Goal: Answer question/provide support: Share knowledge or assist other users

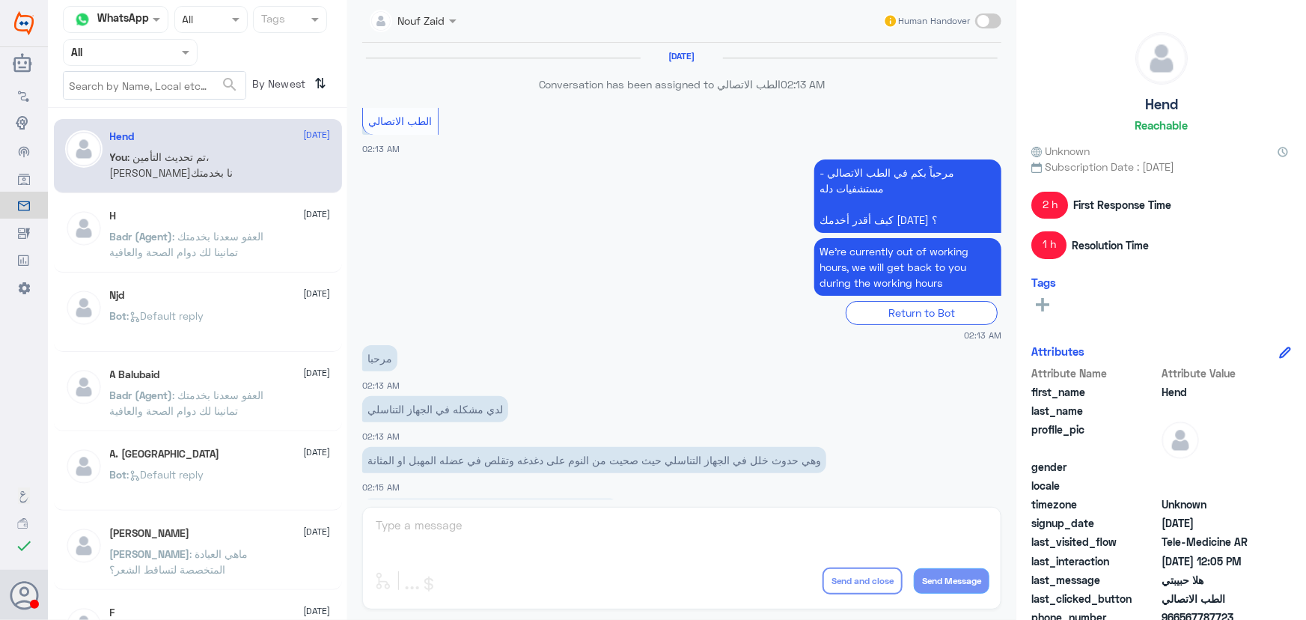
scroll to position [680, 0]
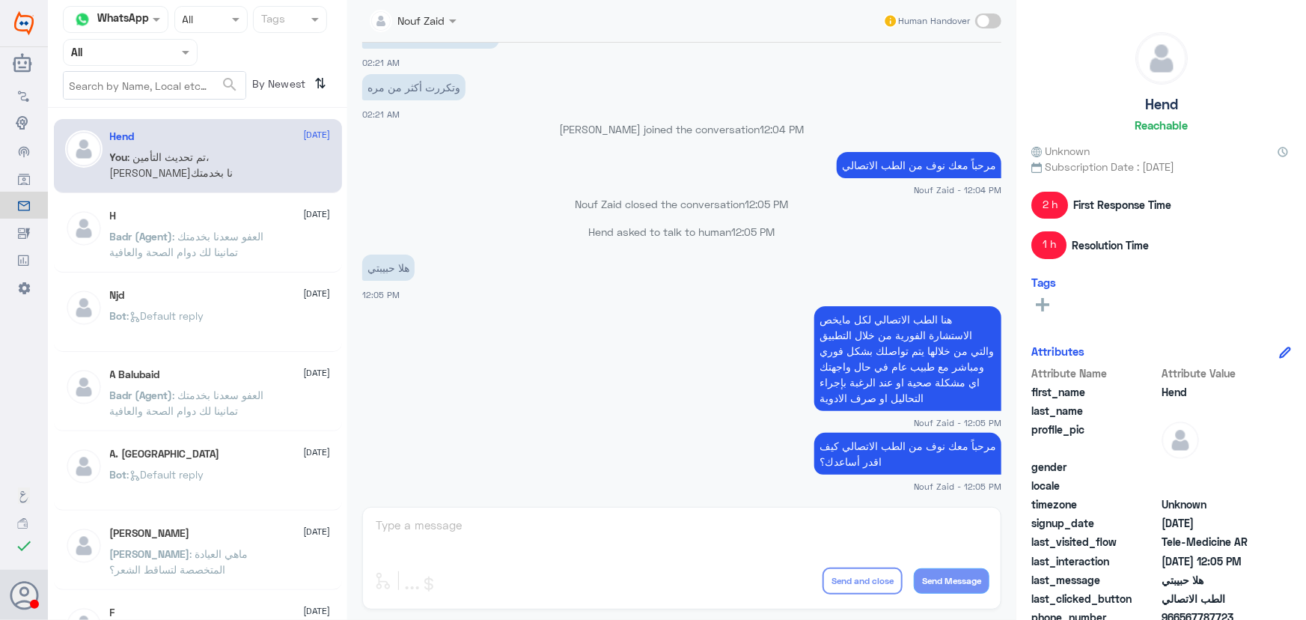
click at [262, 163] on p "You : تم تحديث التأمين، [PERSON_NAME]نا بخدمتك" at bounding box center [194, 167] width 168 height 37
click at [274, 240] on p "Badr (Agent) : العفو [PERSON_NAME] بخدمتك تمانينا لك دوام الصحة والعافية" at bounding box center [194, 246] width 168 height 37
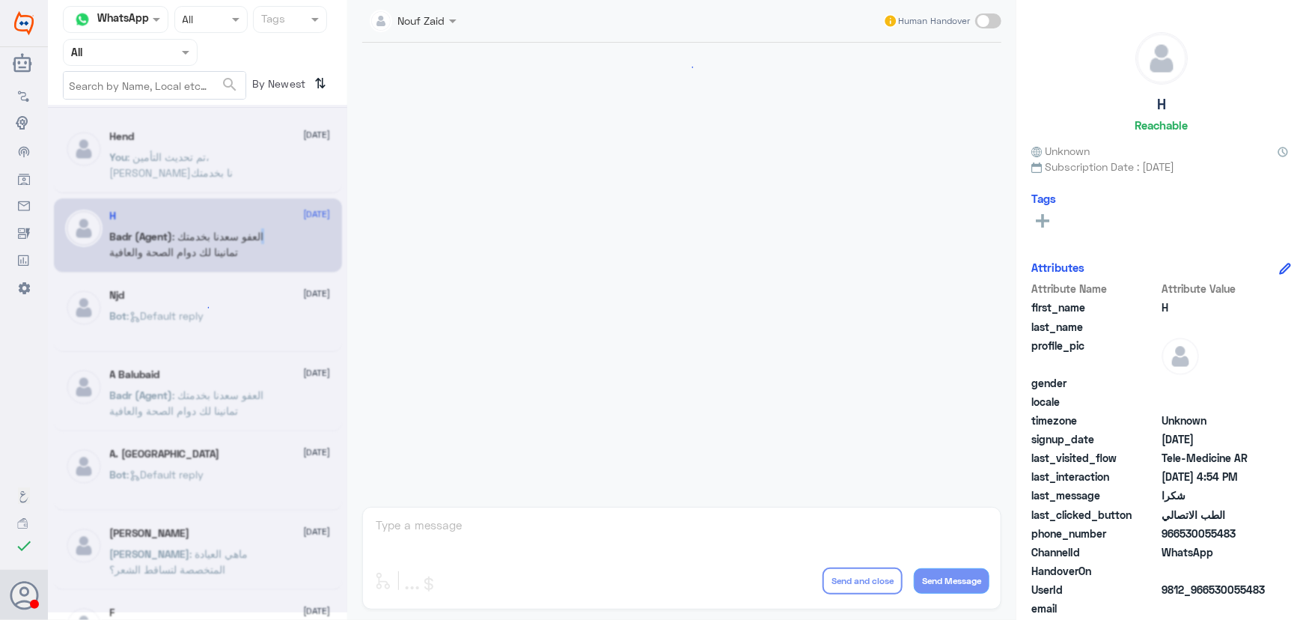
scroll to position [712, 0]
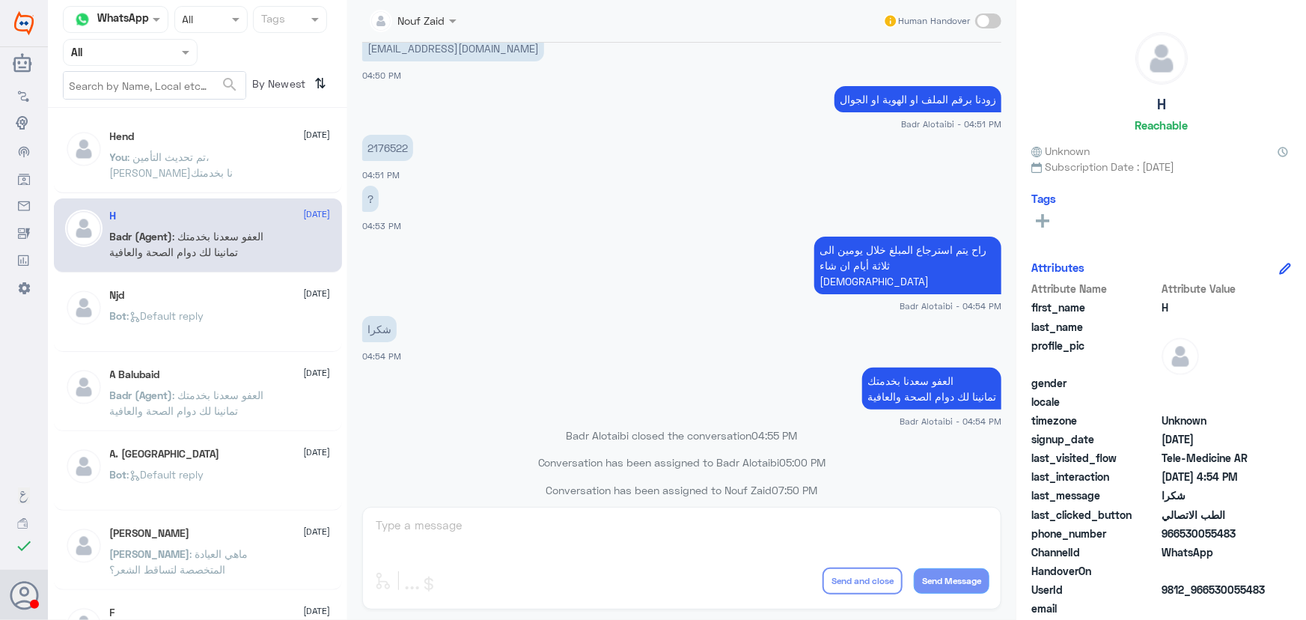
click at [182, 55] on span at bounding box center [187, 52] width 19 height 16
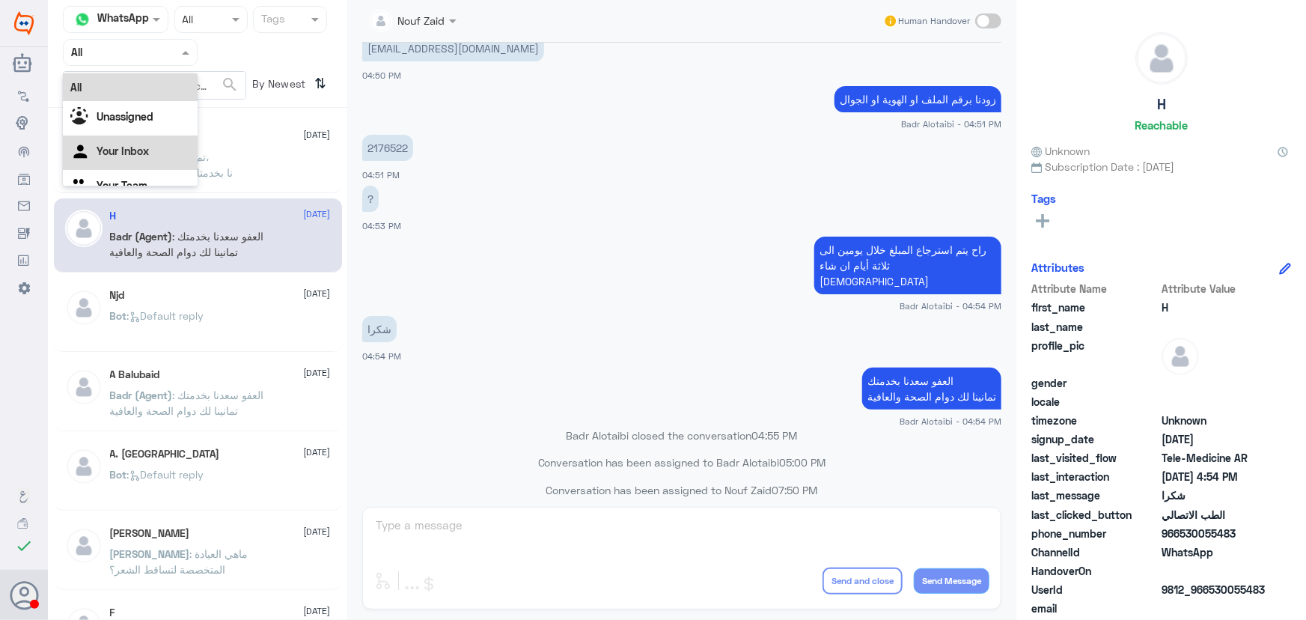
click at [165, 144] on div "Your Inbox" at bounding box center [130, 152] width 135 height 34
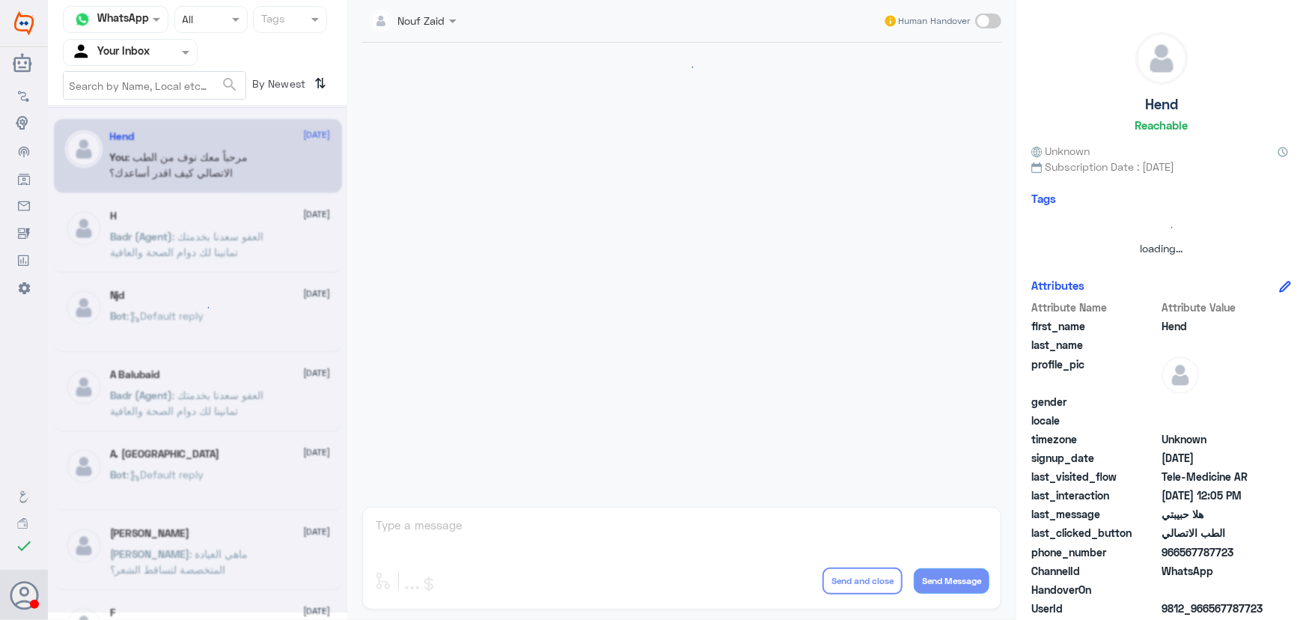
scroll to position [680, 0]
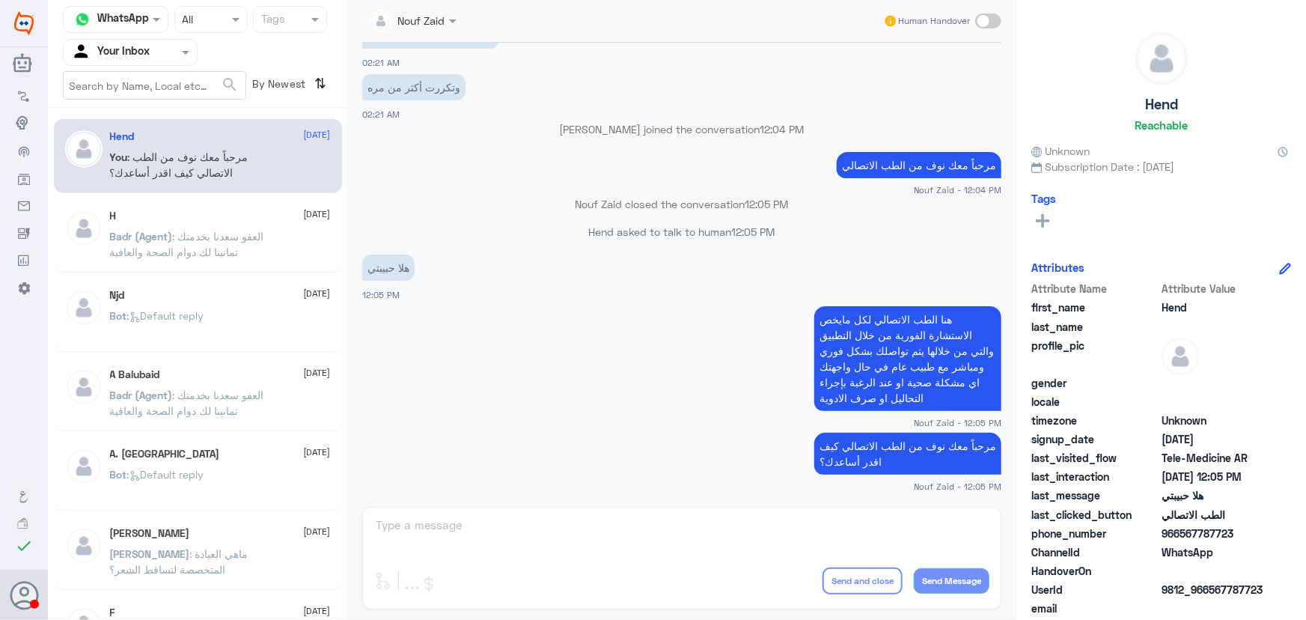
click at [175, 48] on div at bounding box center [130, 51] width 133 height 17
click at [156, 161] on div "Your Team" at bounding box center [130, 168] width 135 height 34
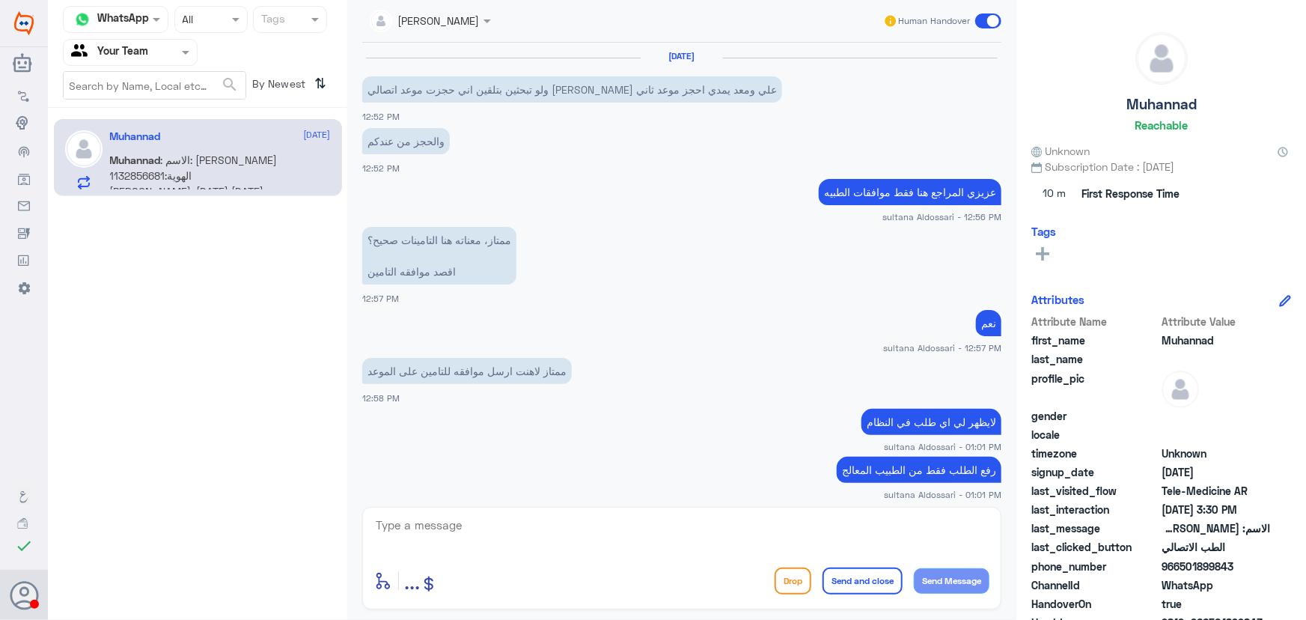
scroll to position [785, 0]
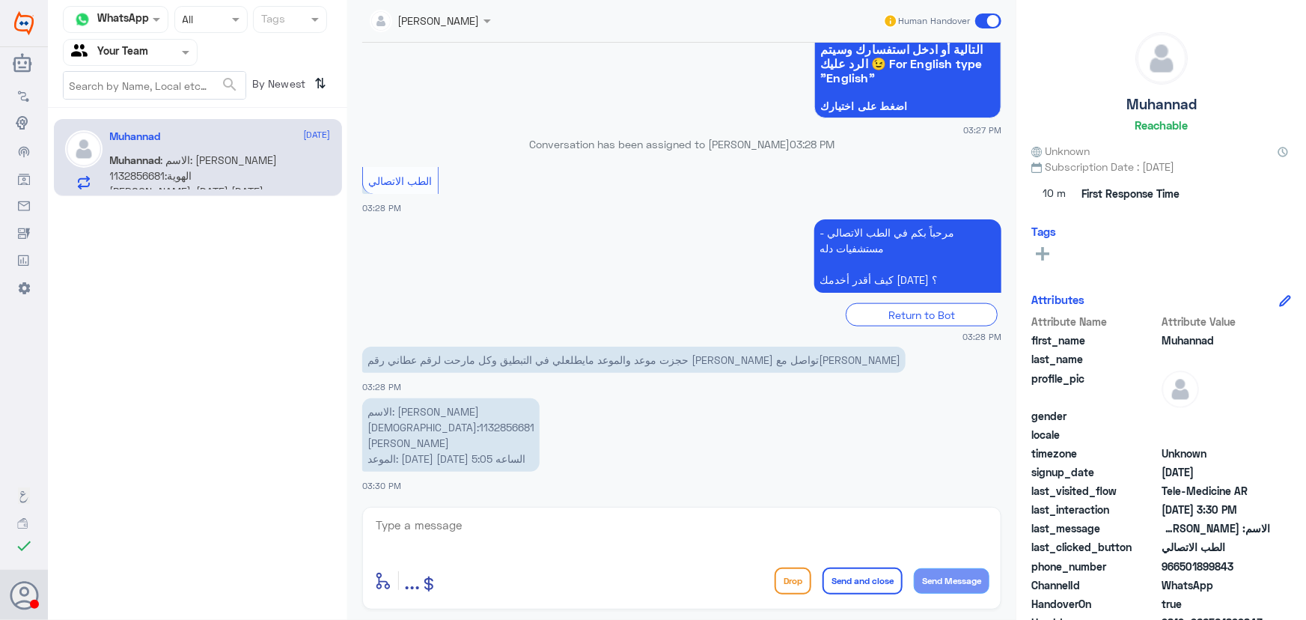
click at [207, 150] on div "Muhannad [DATE] Muhannad : الاسم: [PERSON_NAME] الهوية:1132856681 [PERSON_NAME]…" at bounding box center [220, 159] width 221 height 59
click at [177, 53] on div at bounding box center [130, 51] width 133 height 17
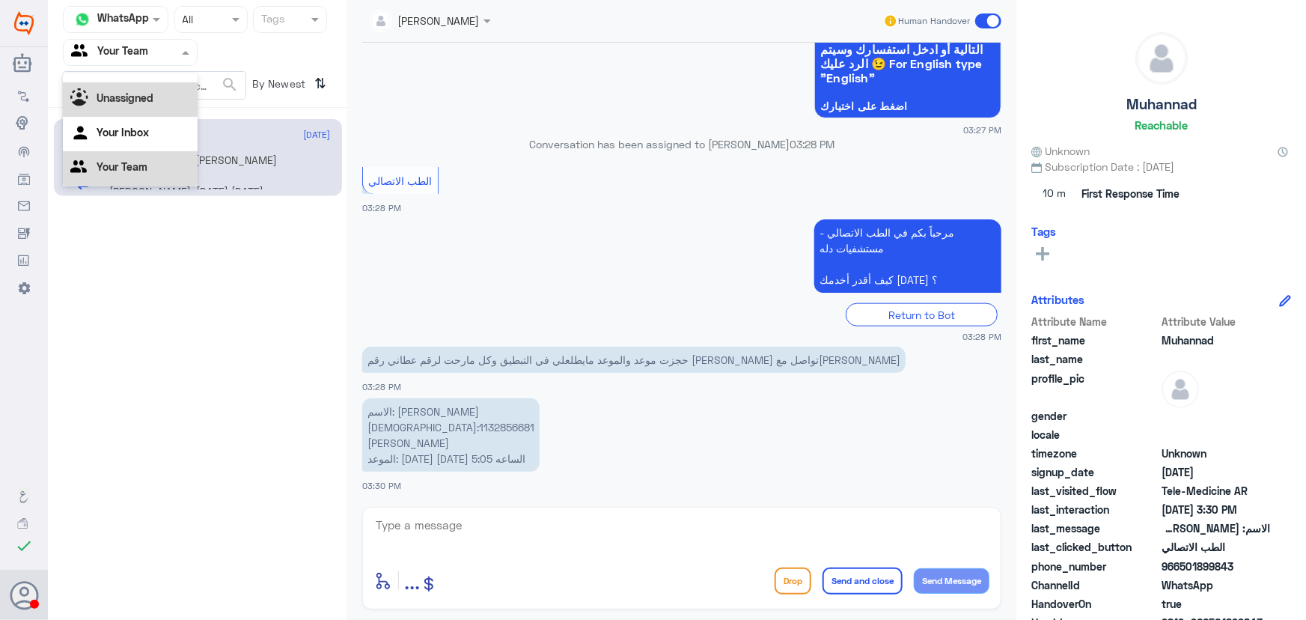
click at [164, 92] on div "Unassigned" at bounding box center [130, 99] width 135 height 34
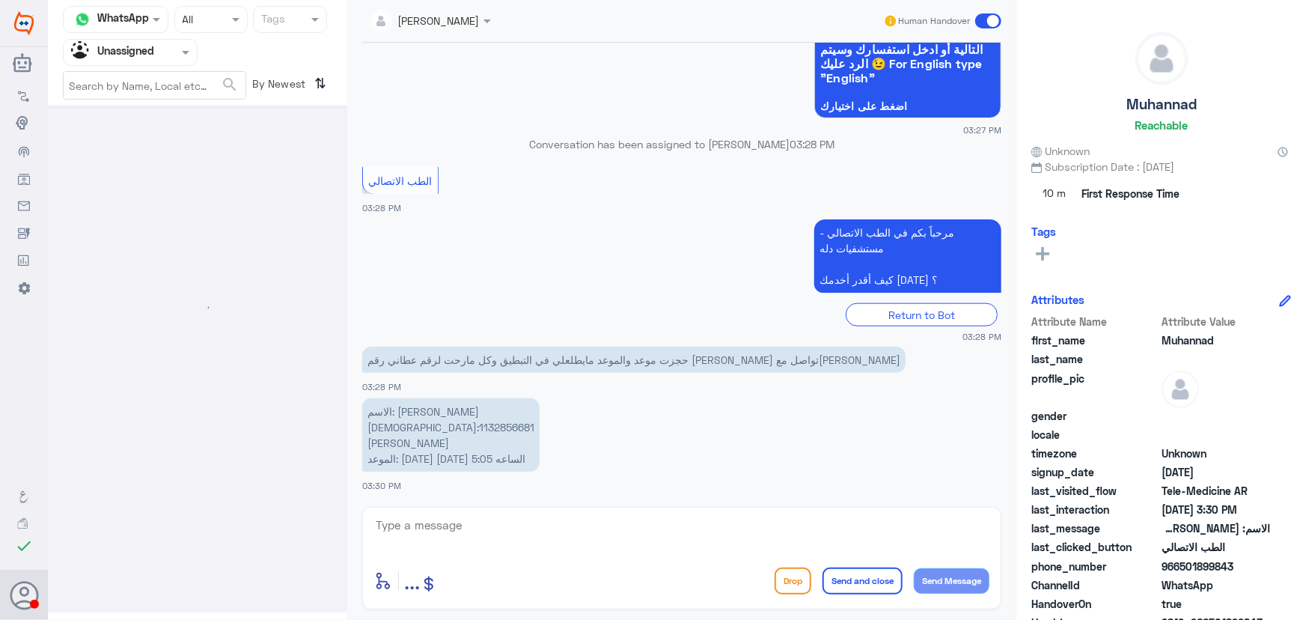
scroll to position [0, 0]
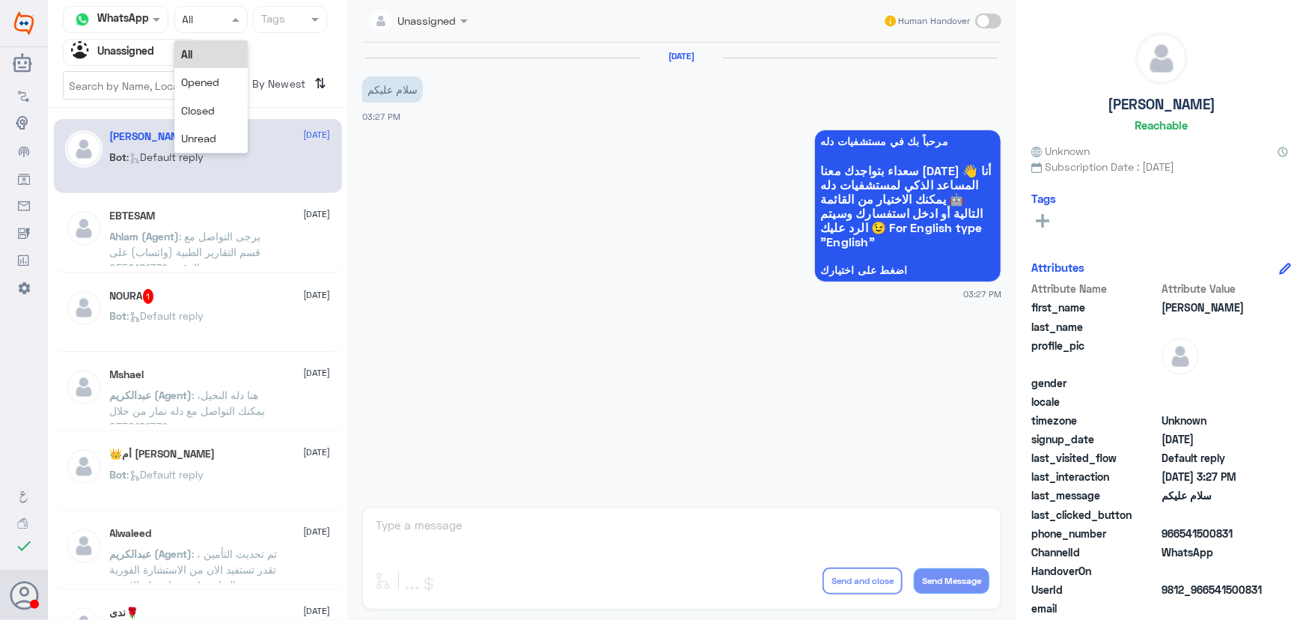
click at [214, 18] on div at bounding box center [211, 18] width 72 height 17
click at [215, 18] on div at bounding box center [211, 18] width 72 height 17
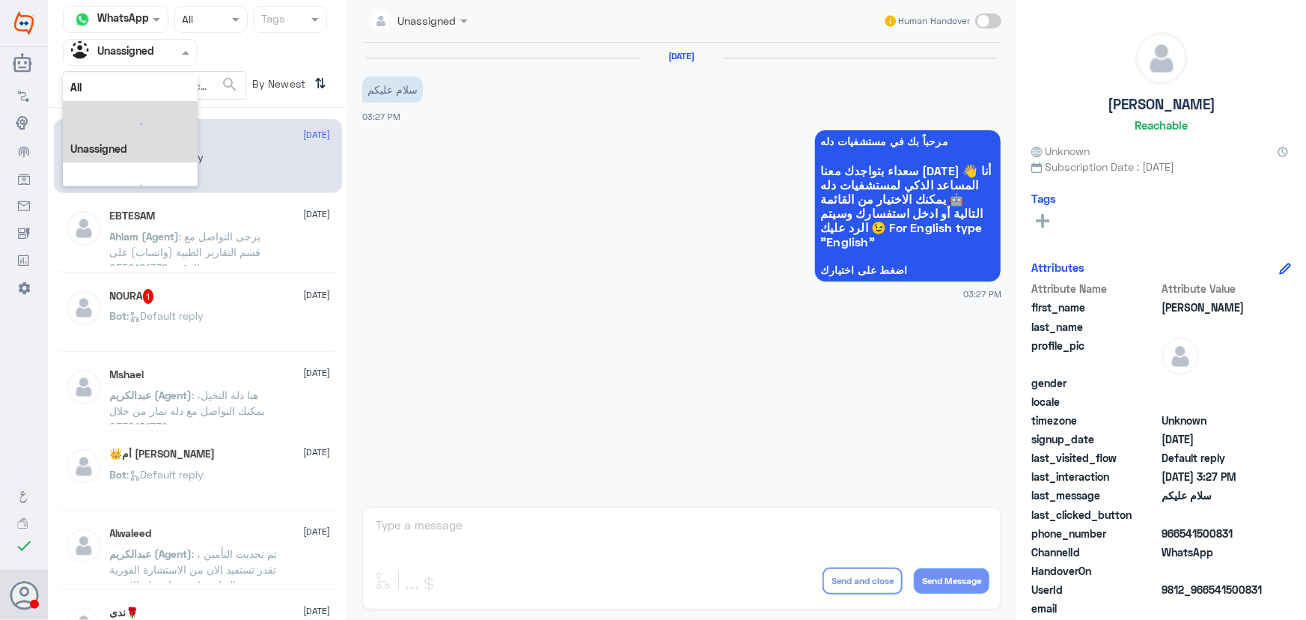
click at [191, 55] on span at bounding box center [187, 52] width 19 height 16
click at [144, 97] on b "Unassigned" at bounding box center [125, 97] width 57 height 13
click at [154, 56] on div at bounding box center [130, 51] width 133 height 17
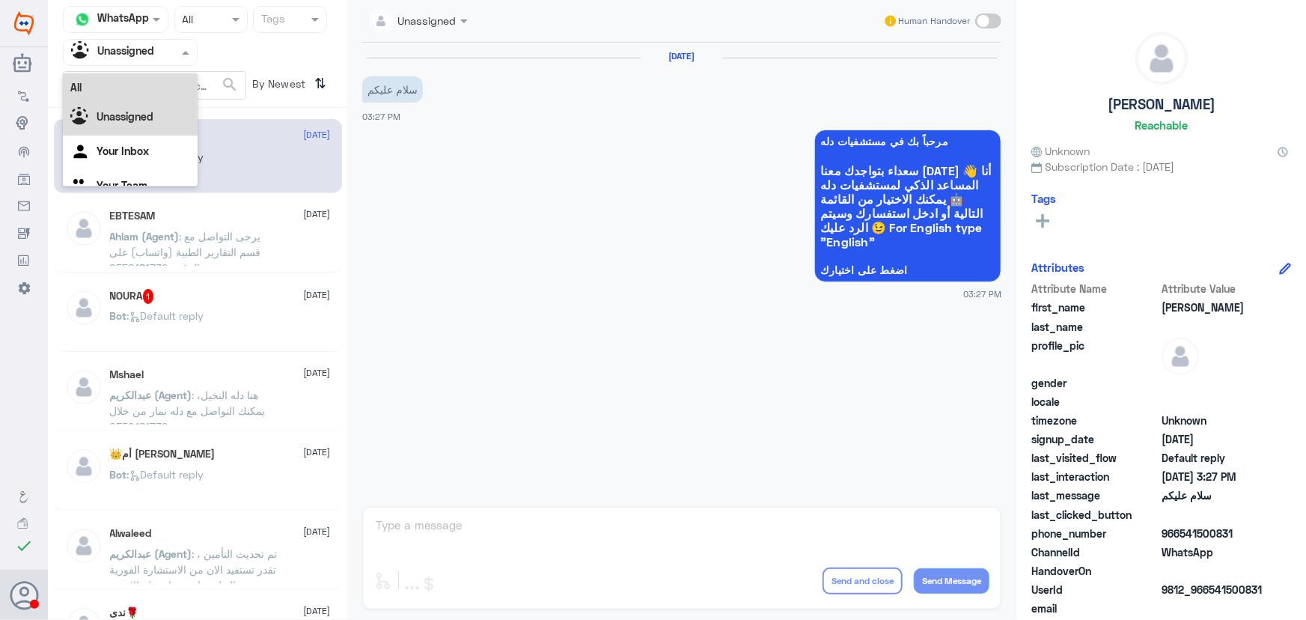
click at [103, 74] on div "All" at bounding box center [130, 87] width 135 height 28
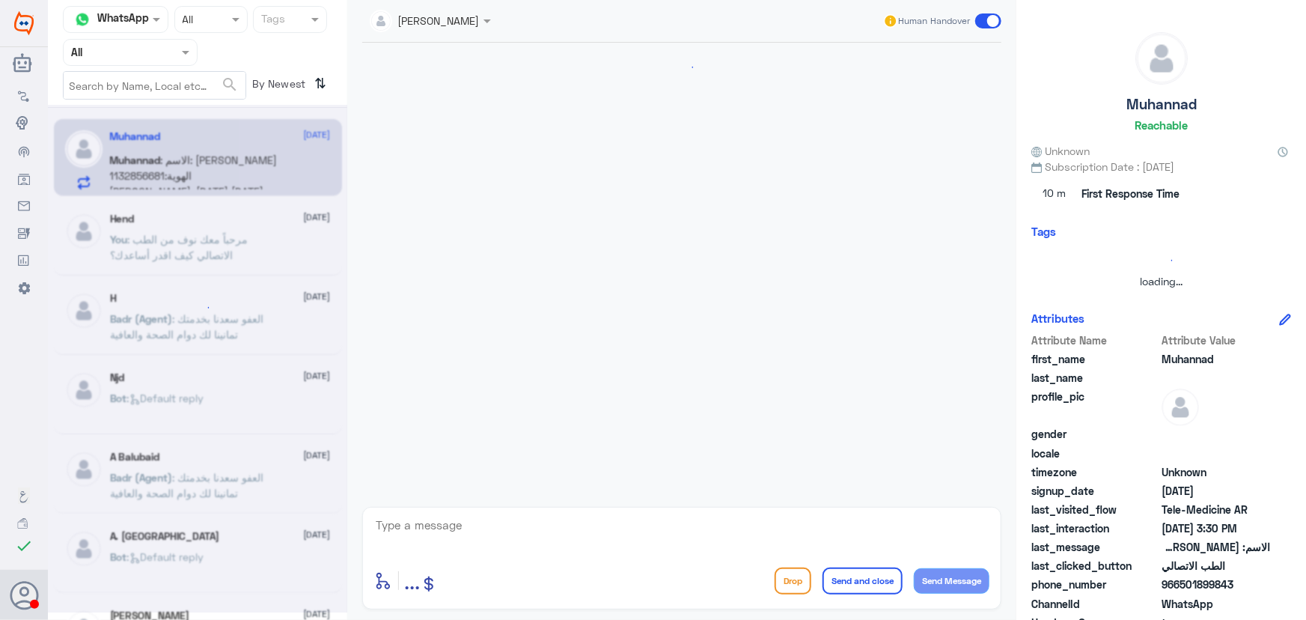
scroll to position [785, 0]
